Goal: Task Accomplishment & Management: Manage account settings

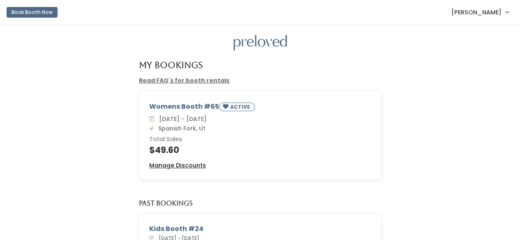
click at [191, 168] on u "Manage Discounts" at bounding box center [177, 165] width 57 height 8
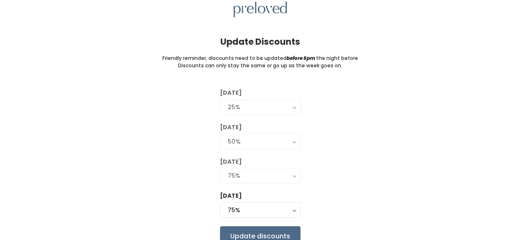
scroll to position [71, 0]
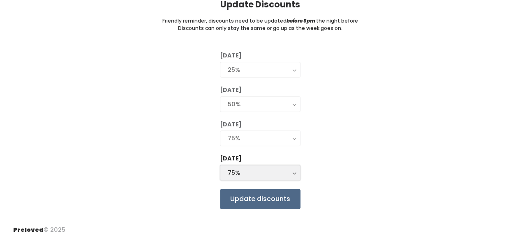
click at [240, 171] on div "75%" at bounding box center [260, 172] width 65 height 9
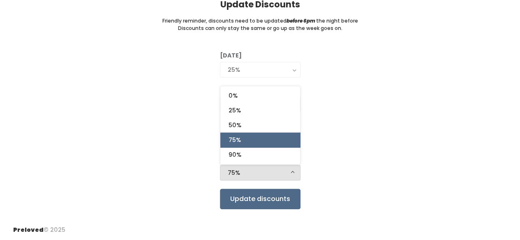
click at [243, 141] on link "75%" at bounding box center [260, 140] width 80 height 15
select select "75%"
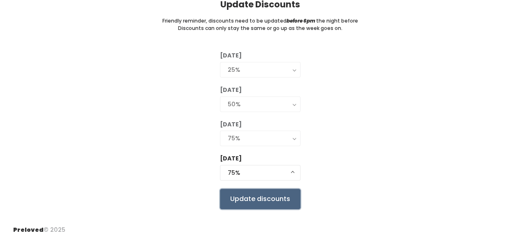
click at [240, 198] on input "Update discounts" at bounding box center [260, 199] width 81 height 21
